Goal: Complete application form

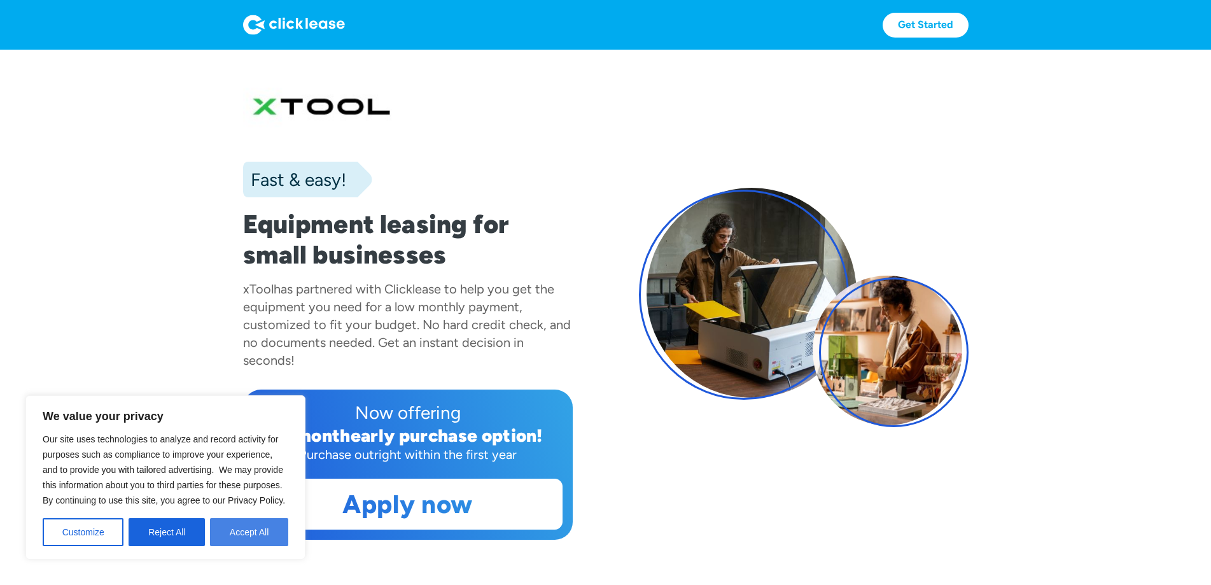
click at [262, 527] on button "Accept All" at bounding box center [249, 532] width 78 height 28
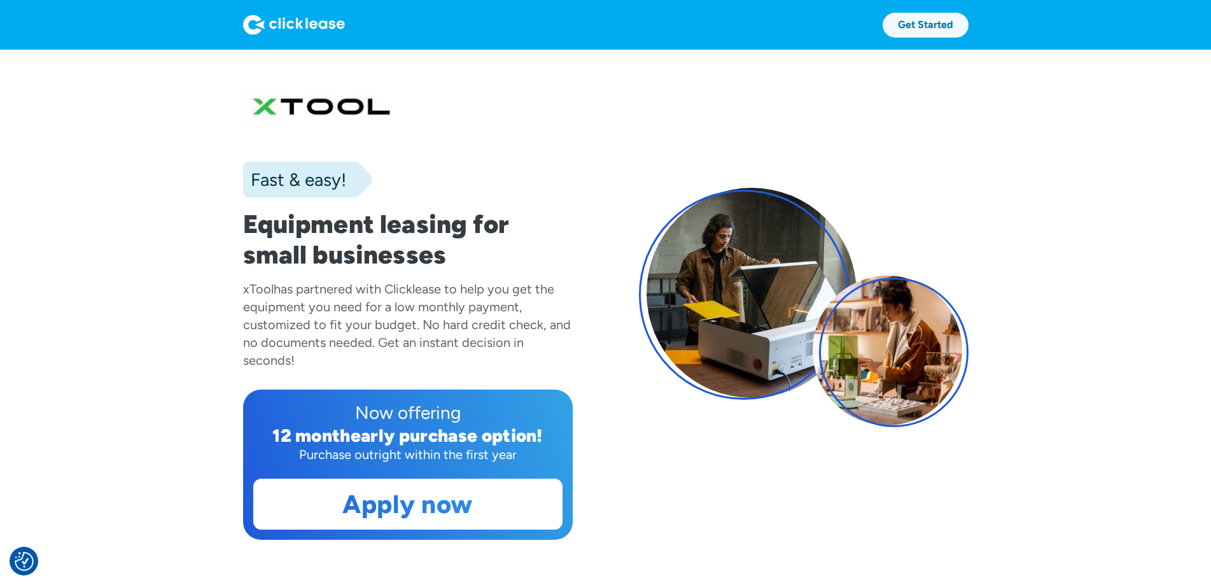
click at [968, 28] on link "Get Started" at bounding box center [925, 25] width 86 height 25
